Goal: Information Seeking & Learning: Compare options

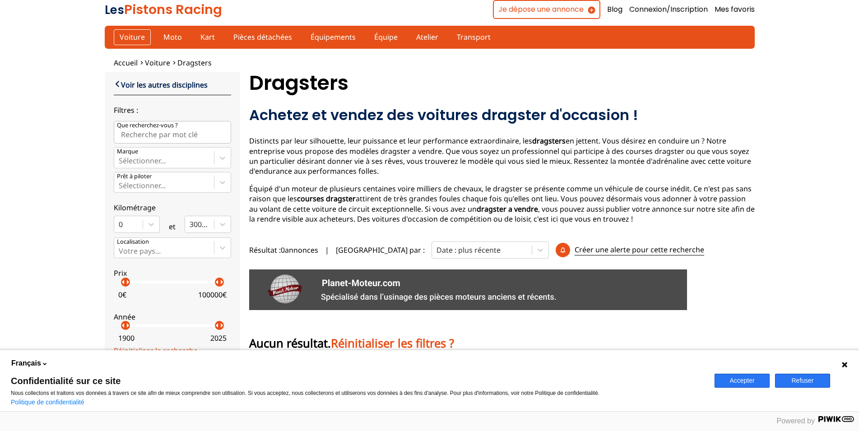
click at [132, 37] on link "Voiture" at bounding box center [132, 36] width 37 height 15
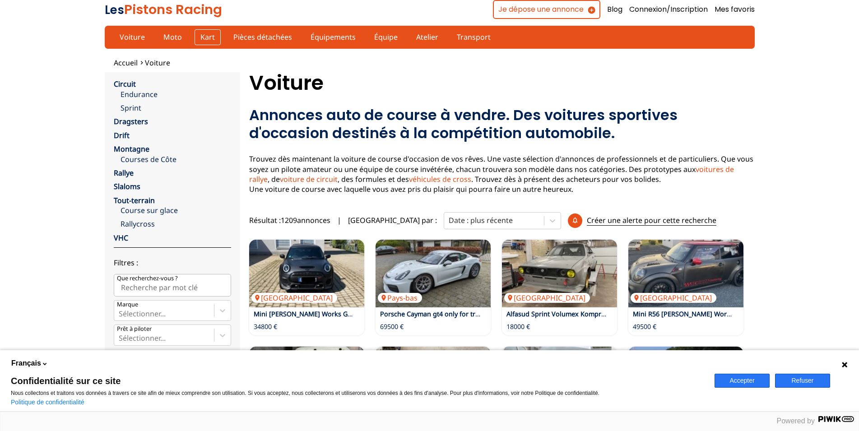
click at [205, 35] on link "Kart" at bounding box center [207, 36] width 26 height 15
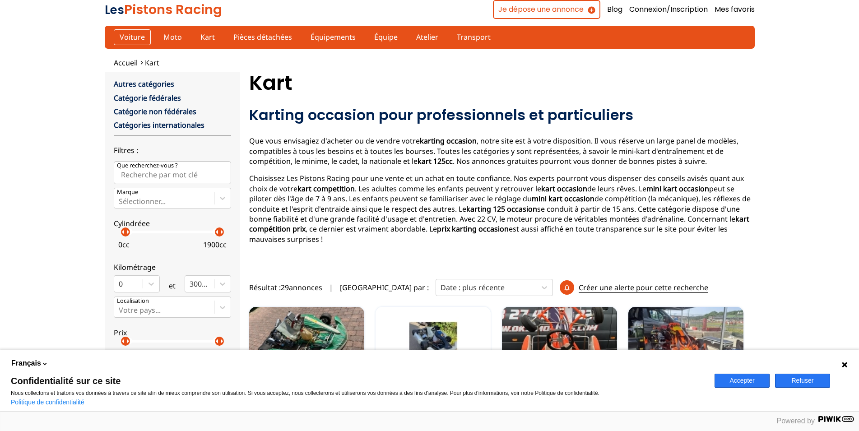
click at [137, 38] on link "Voiture" at bounding box center [132, 36] width 37 height 15
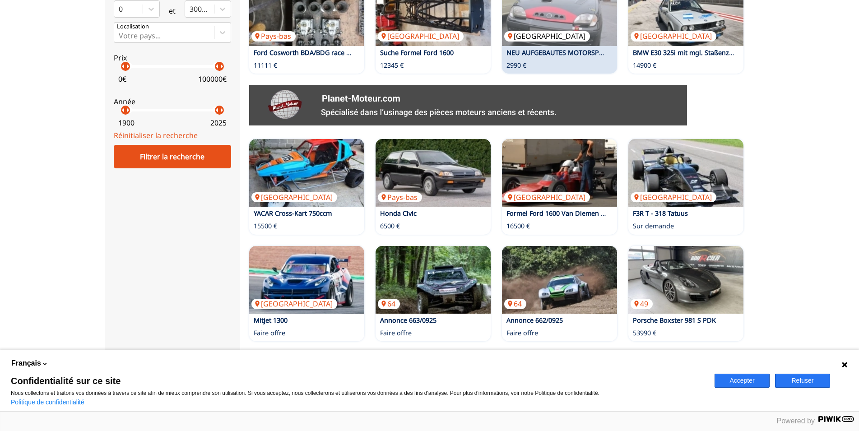
scroll to position [184, 0]
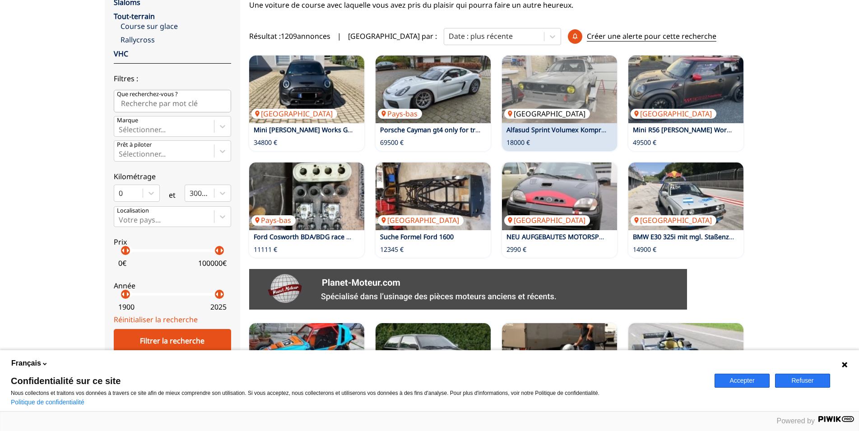
click at [556, 94] on img at bounding box center [559, 89] width 115 height 68
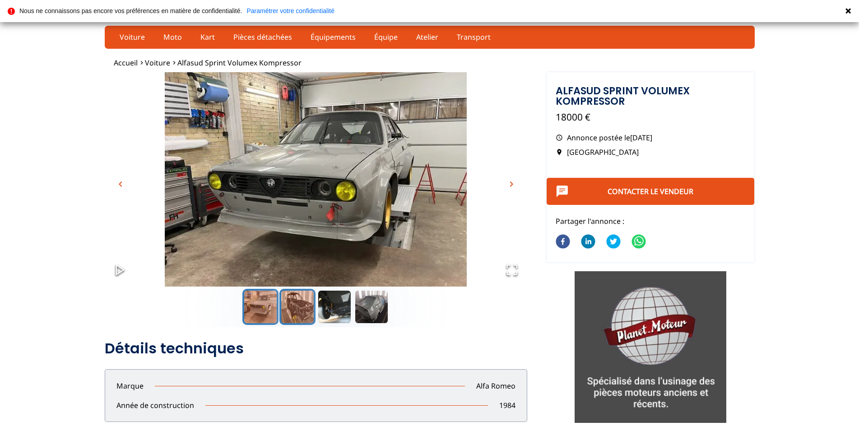
click at [299, 304] on button "Go to Slide 2" at bounding box center [297, 307] width 36 height 36
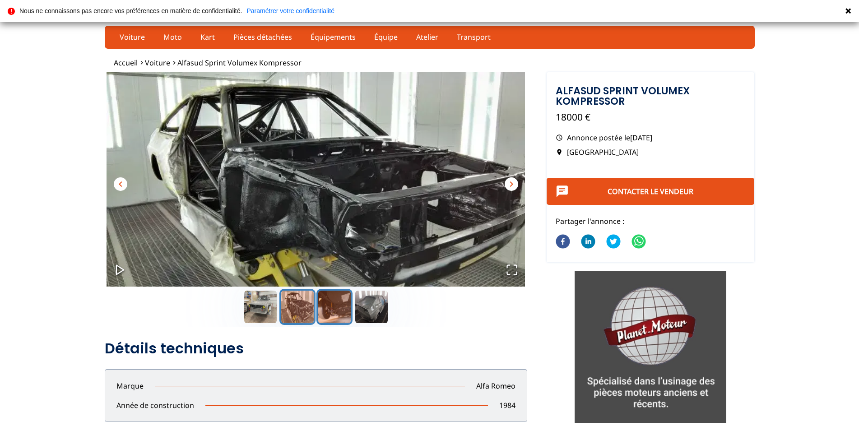
click at [339, 303] on button "Go to Slide 3" at bounding box center [334, 307] width 36 height 36
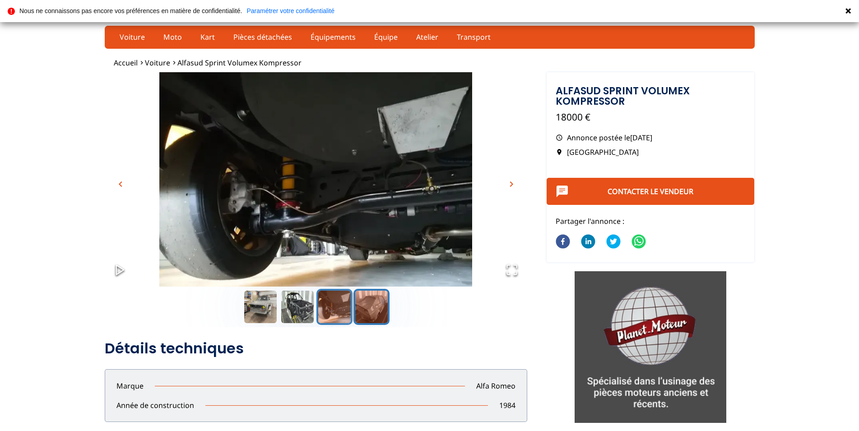
click at [371, 312] on button "Go to Slide 4" at bounding box center [371, 307] width 36 height 36
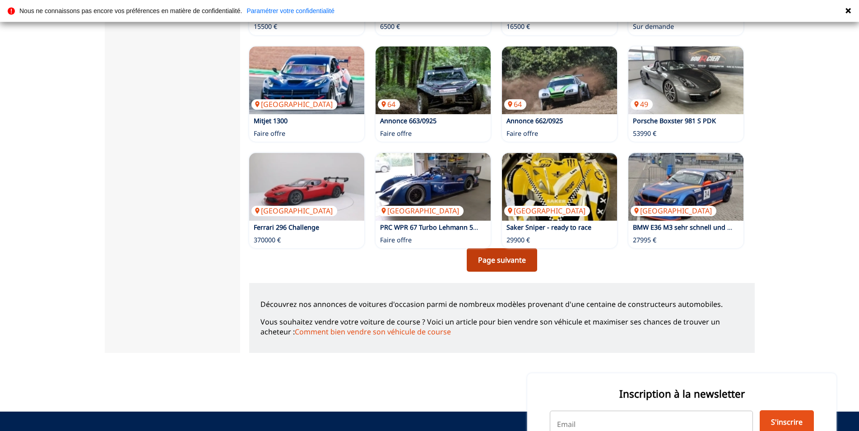
click at [521, 262] on link "Page suivante" at bounding box center [501, 259] width 70 height 23
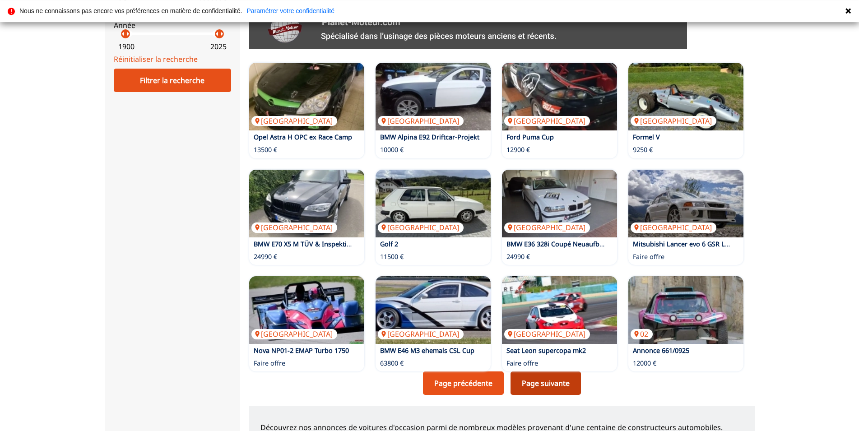
scroll to position [460, 0]
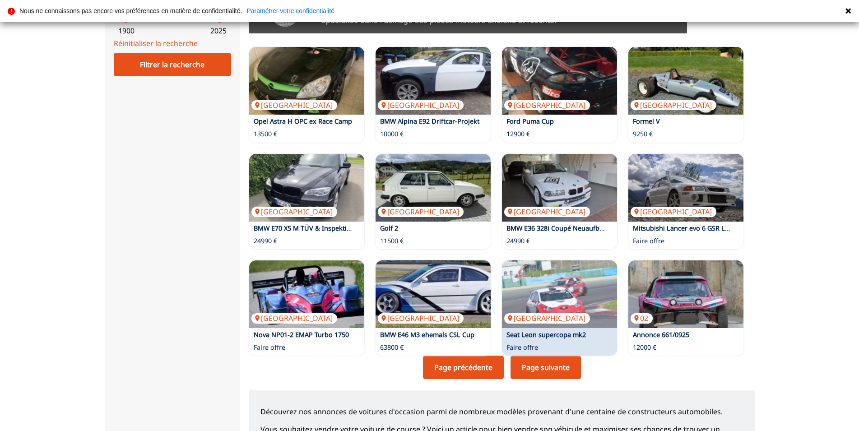
click at [557, 366] on link "Page suivante" at bounding box center [545, 366] width 70 height 23
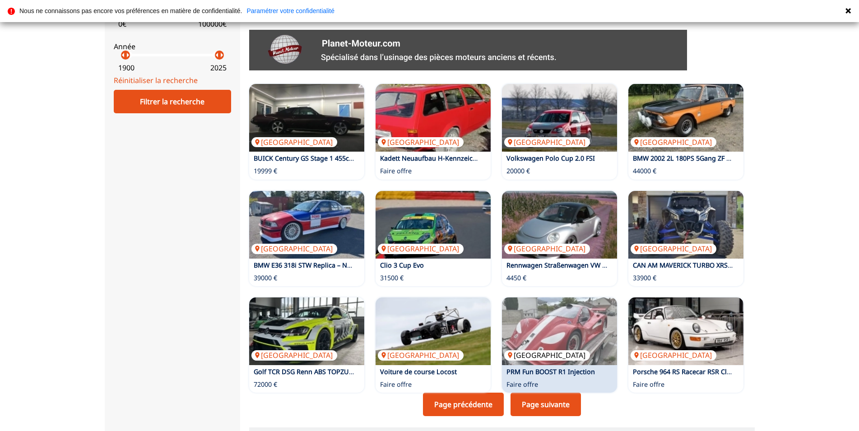
scroll to position [460, 0]
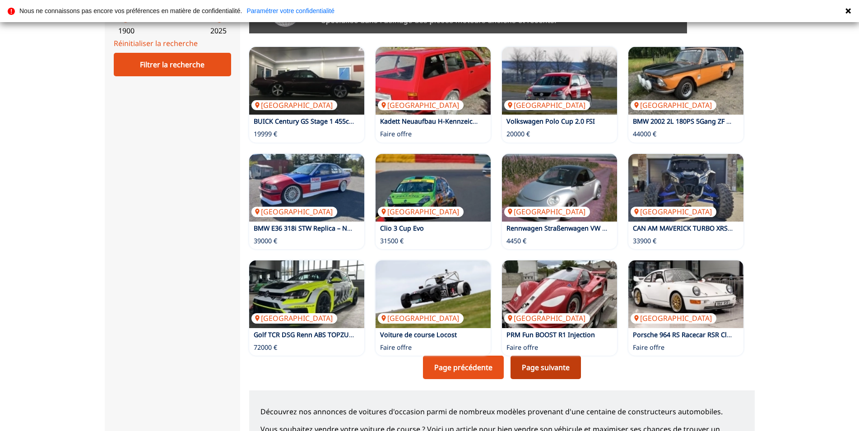
click at [553, 366] on link "Page suivante" at bounding box center [545, 366] width 70 height 23
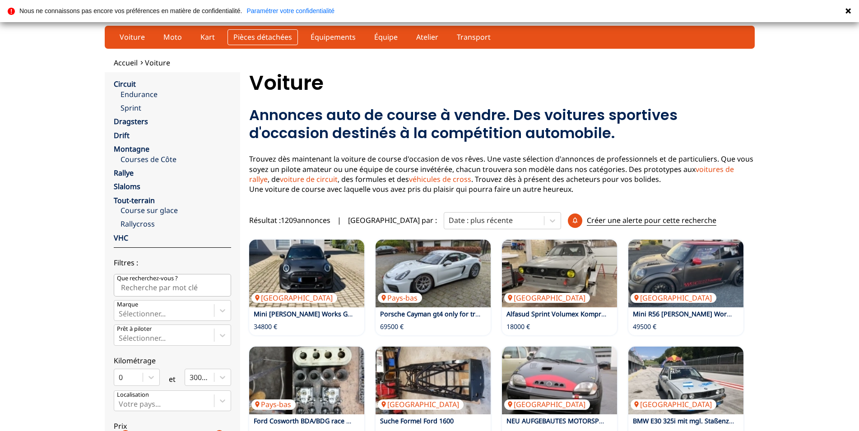
click at [277, 36] on link "Pièces détachées" at bounding box center [262, 36] width 70 height 15
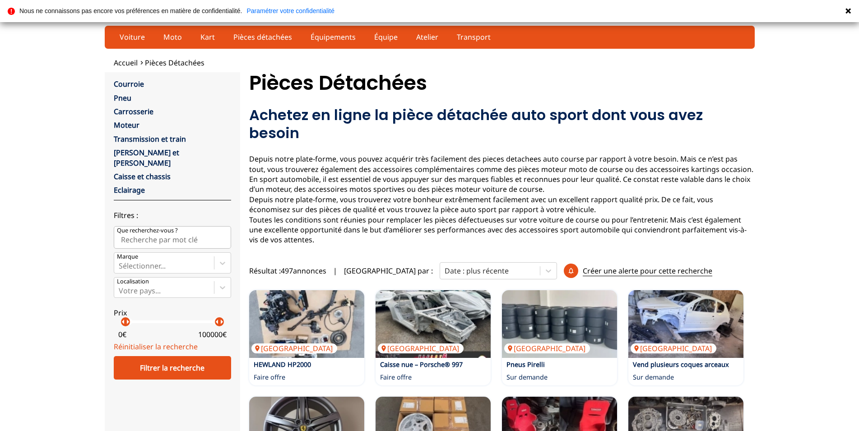
scroll to position [184, 0]
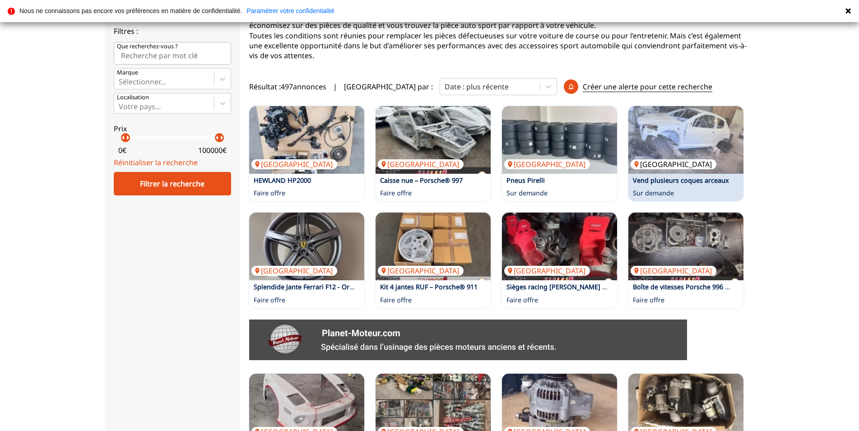
click at [680, 124] on img at bounding box center [685, 140] width 115 height 68
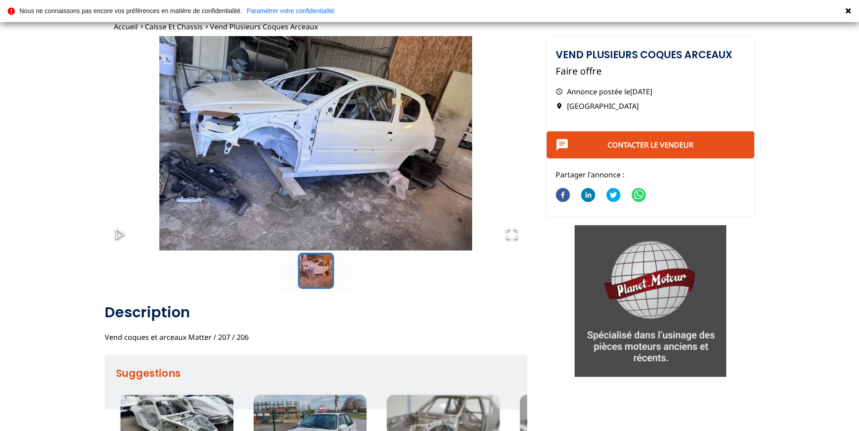
scroll to position [138, 0]
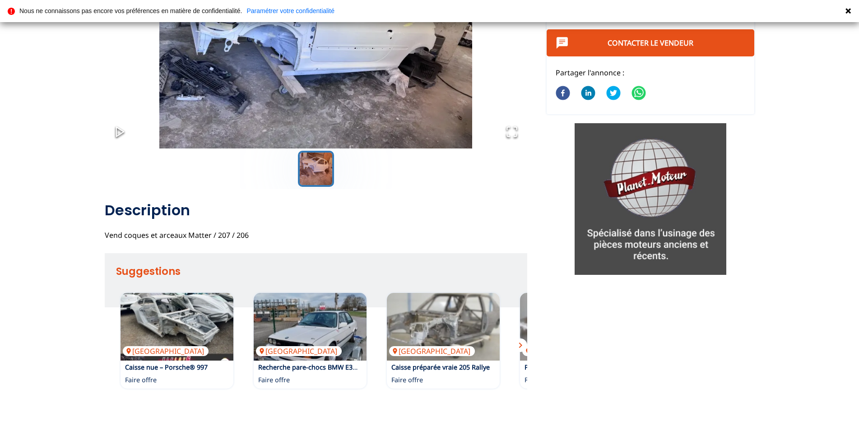
click at [521, 343] on span "chevron_right" at bounding box center [520, 345] width 11 height 11
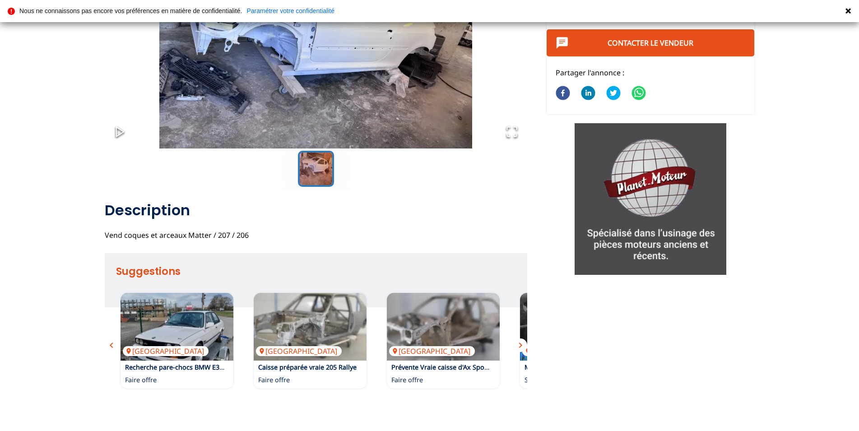
click at [522, 342] on span "chevron_right" at bounding box center [520, 345] width 11 height 11
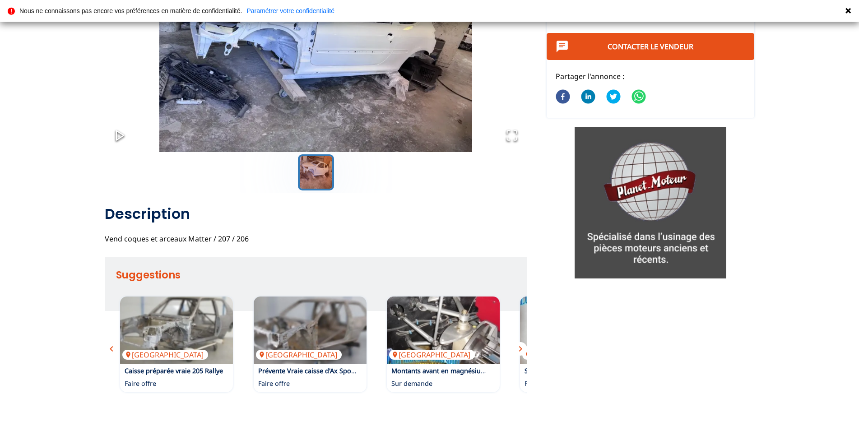
scroll to position [0, 0]
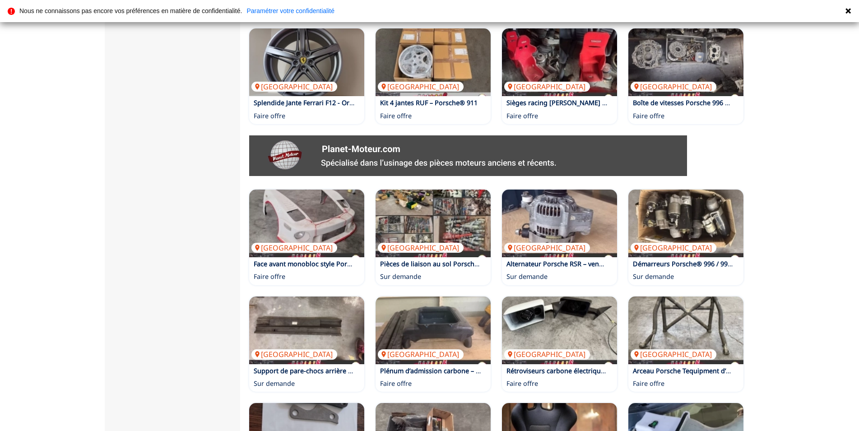
scroll to position [552, 0]
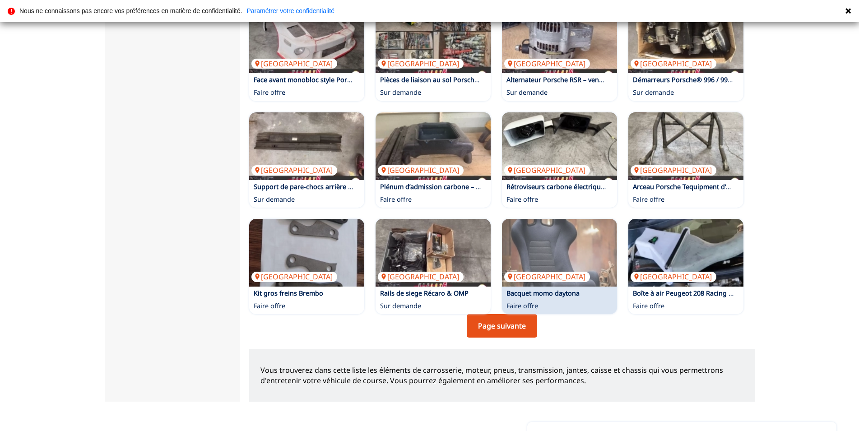
click at [504, 314] on link "Page suivante" at bounding box center [501, 325] width 70 height 23
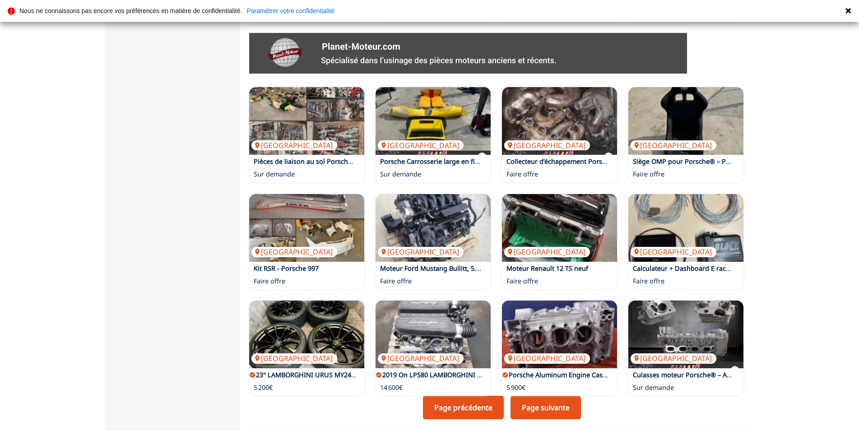
scroll to position [472, 0]
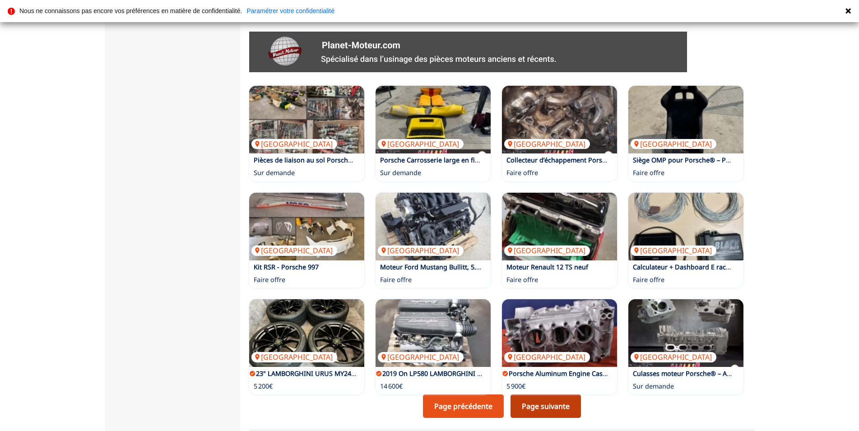
click at [559, 394] on link "Page suivante" at bounding box center [545, 405] width 70 height 23
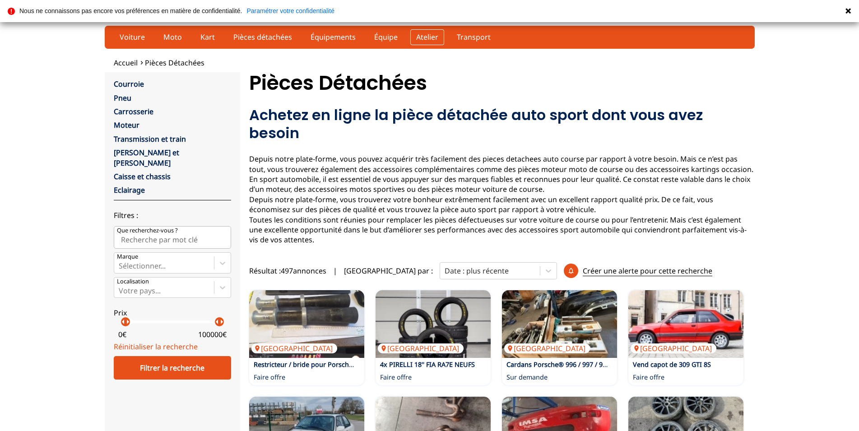
click at [423, 39] on link "Atelier" at bounding box center [427, 36] width 34 height 15
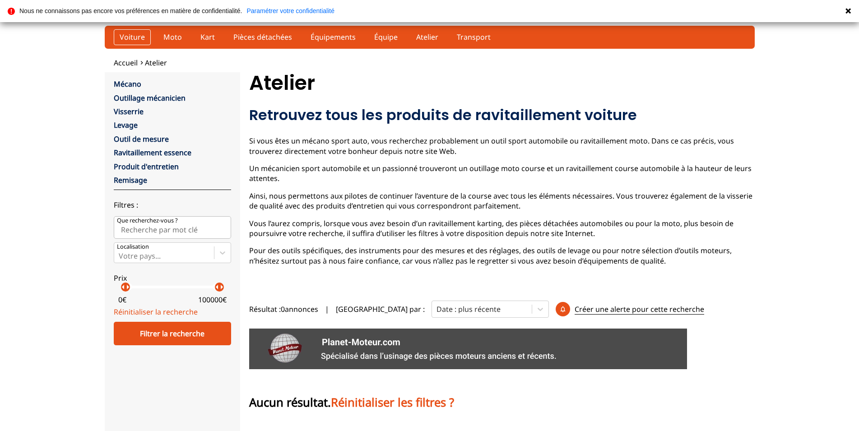
click at [127, 34] on link "Voiture" at bounding box center [132, 36] width 37 height 15
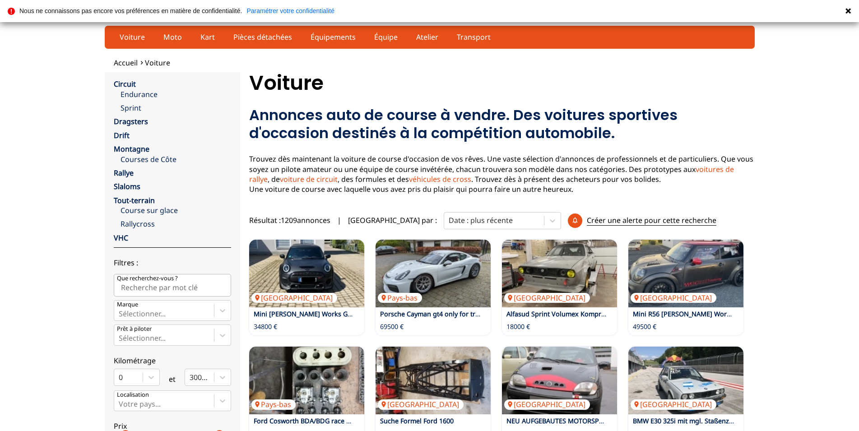
scroll to position [138, 0]
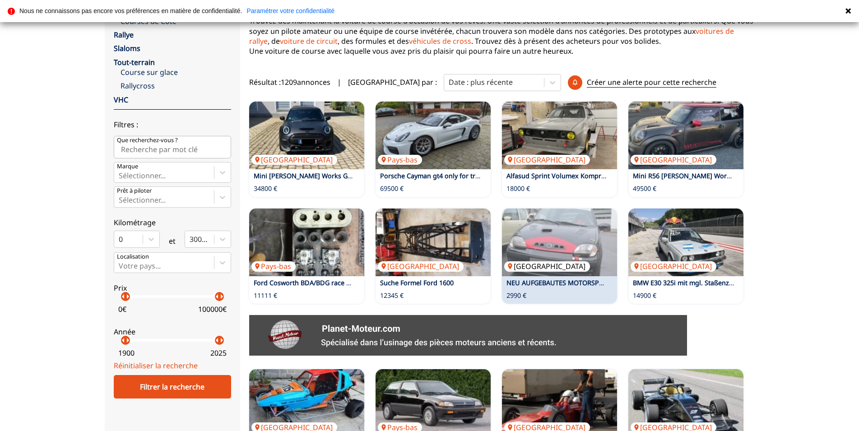
click at [549, 252] on img at bounding box center [559, 242] width 115 height 68
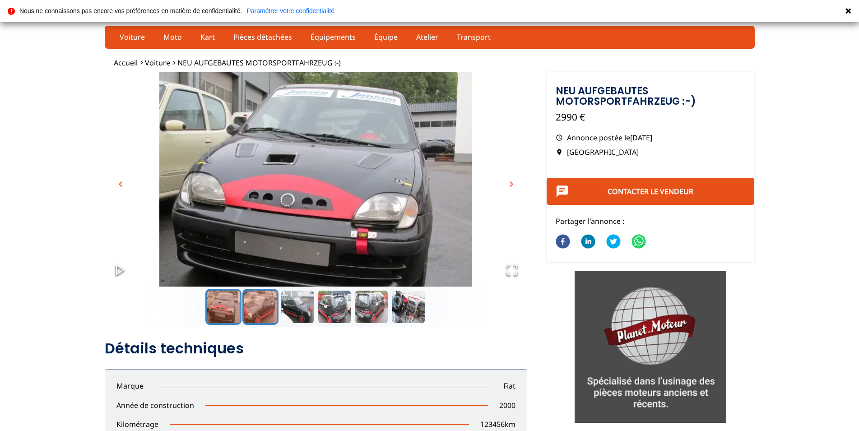
click at [261, 304] on button "Go to Slide 2" at bounding box center [260, 307] width 36 height 36
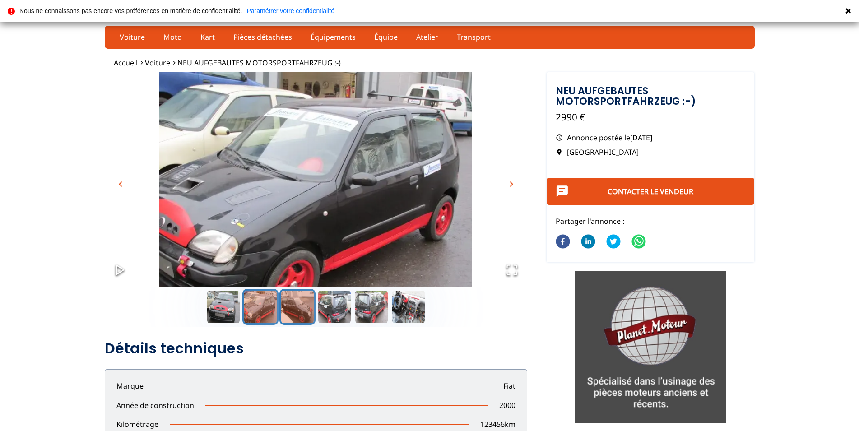
click at [293, 305] on button "Go to Slide 3" at bounding box center [297, 307] width 36 height 36
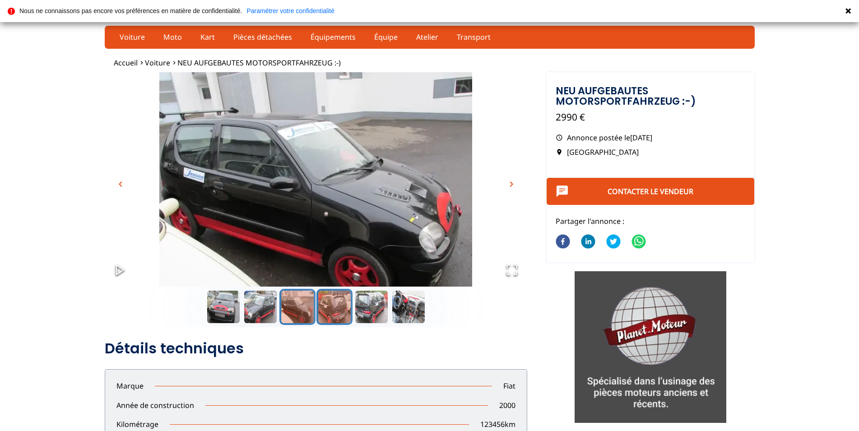
click at [328, 304] on button "Go to Slide 4" at bounding box center [334, 307] width 36 height 36
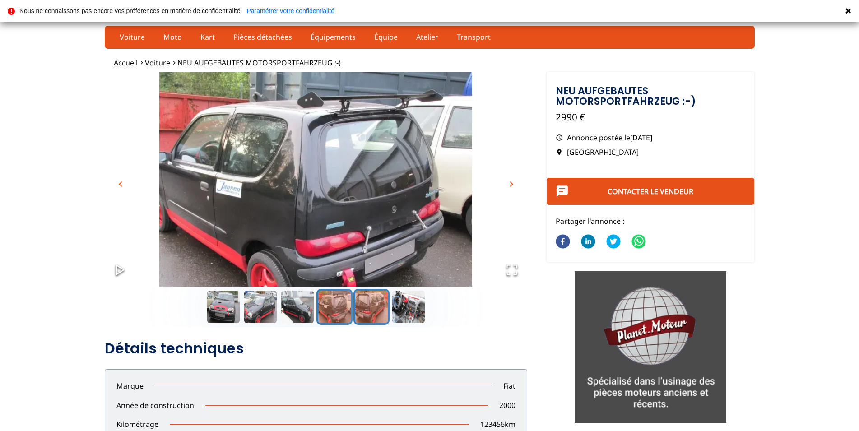
click at [368, 311] on button "Go to Slide 5" at bounding box center [371, 307] width 36 height 36
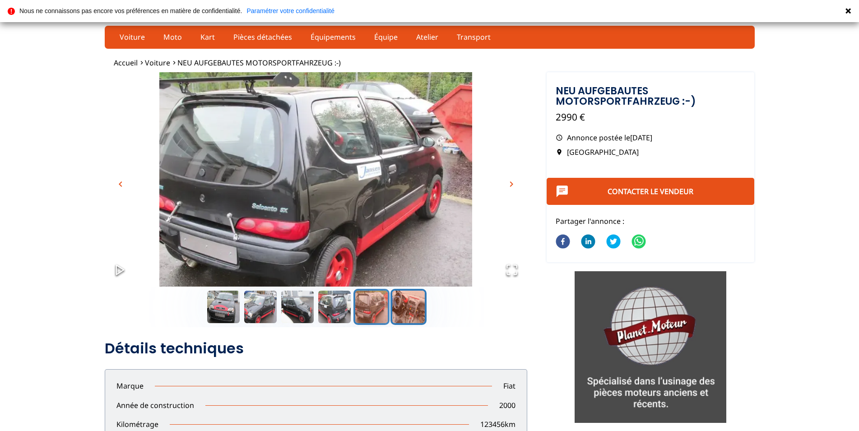
click at [413, 307] on button "Go to Slide 6" at bounding box center [408, 307] width 36 height 36
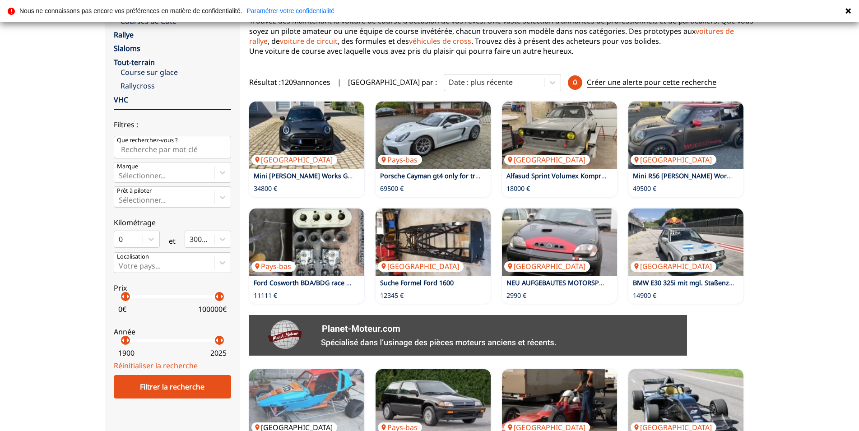
scroll to position [276, 0]
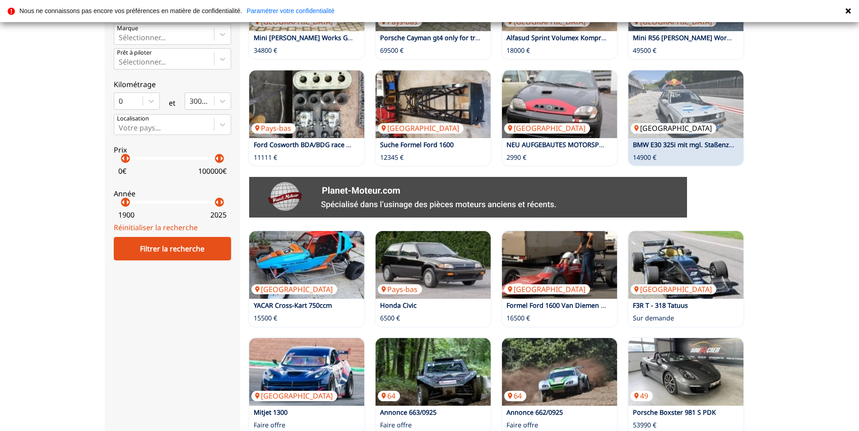
click at [678, 108] on img at bounding box center [685, 104] width 115 height 68
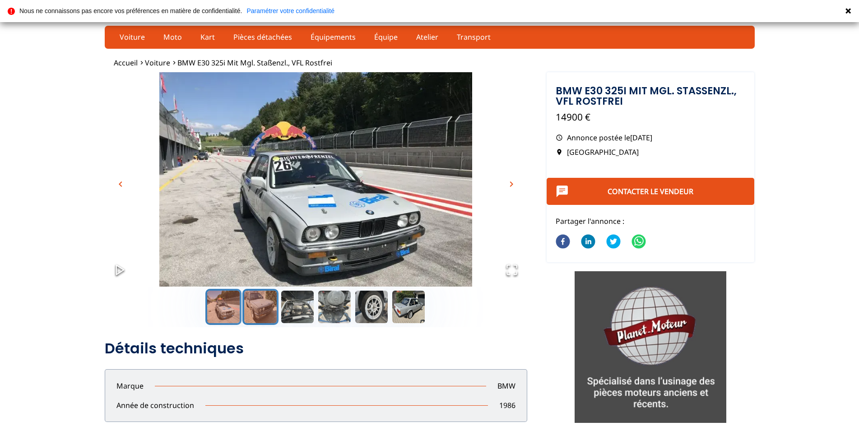
click at [258, 301] on button "Go to Slide 2" at bounding box center [260, 307] width 36 height 36
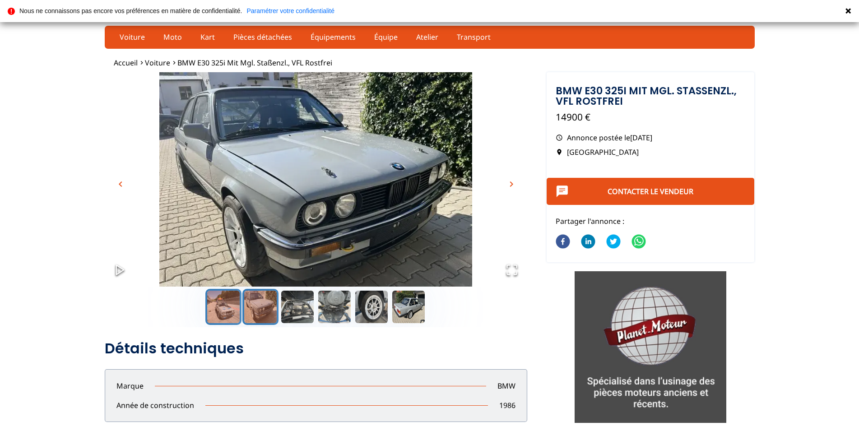
click at [226, 304] on button "Go to Slide 1" at bounding box center [223, 307] width 36 height 36
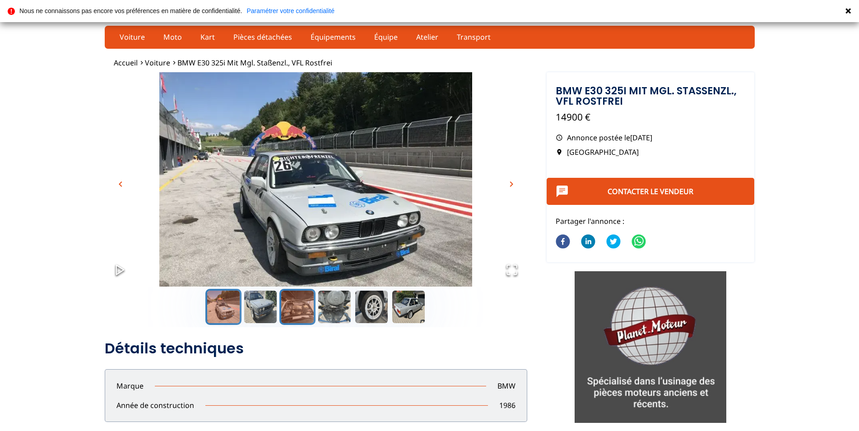
click at [310, 309] on button "Go to Slide 3" at bounding box center [297, 307] width 36 height 36
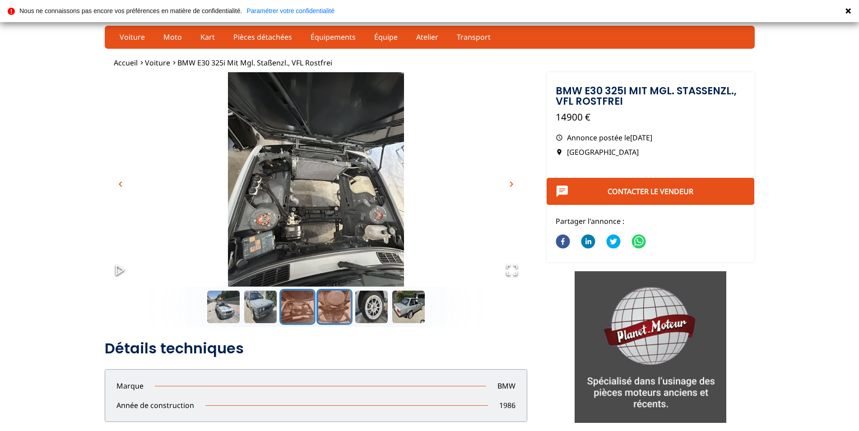
click at [343, 313] on button "Go to Slide 4" at bounding box center [334, 307] width 36 height 36
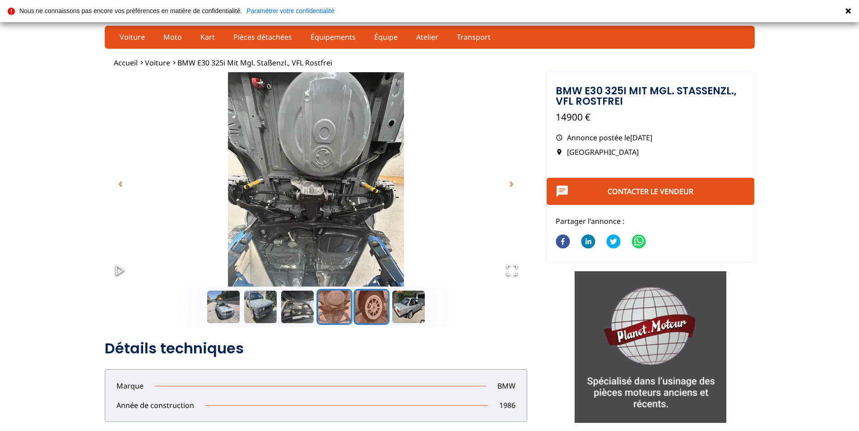
click at [366, 306] on button "Go to Slide 5" at bounding box center [371, 307] width 36 height 36
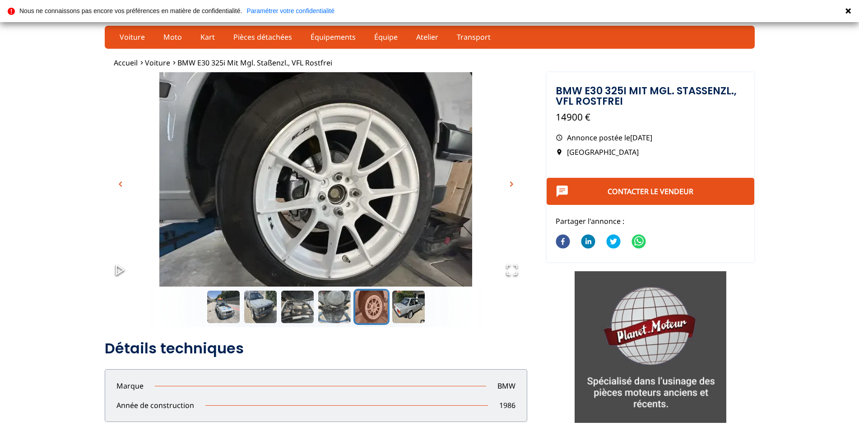
click at [383, 309] on button "Go to Slide 5" at bounding box center [371, 307] width 36 height 36
click at [399, 306] on button "Go to Slide 6" at bounding box center [408, 307] width 36 height 36
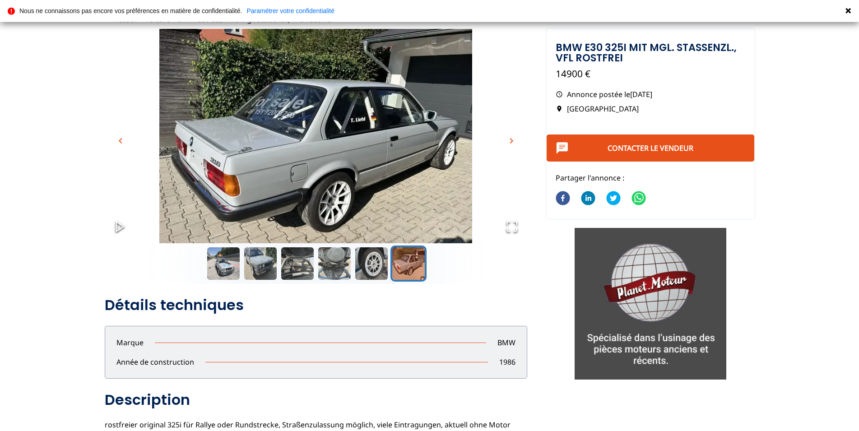
scroll to position [230, 0]
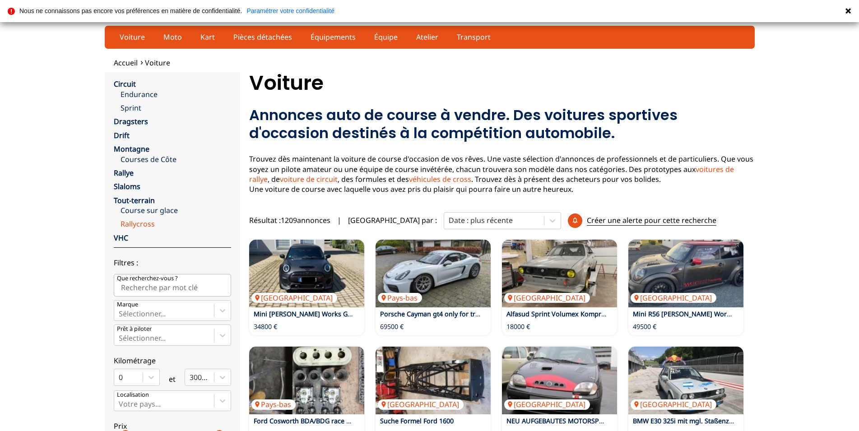
click at [138, 220] on link "Rallycross" at bounding box center [175, 224] width 111 height 10
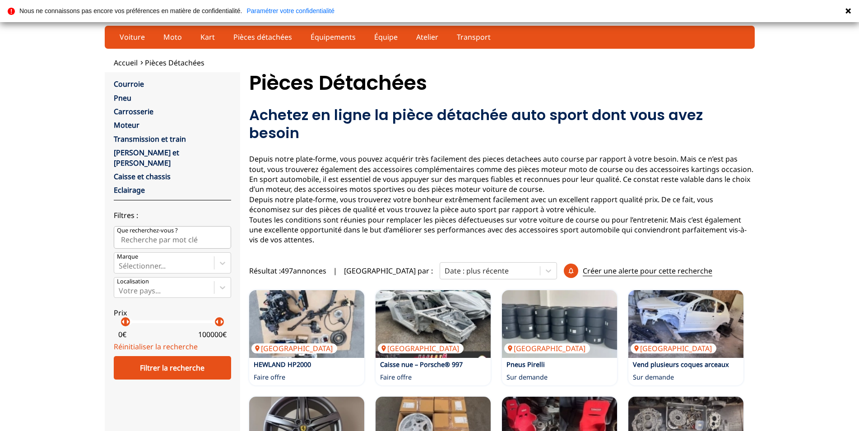
scroll to position [2, 0]
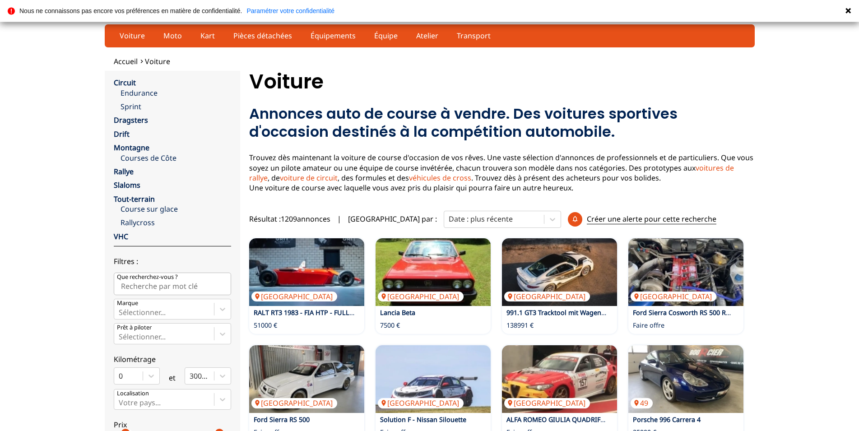
scroll to position [0, 0]
